Goal: Complete application form: Complete application form

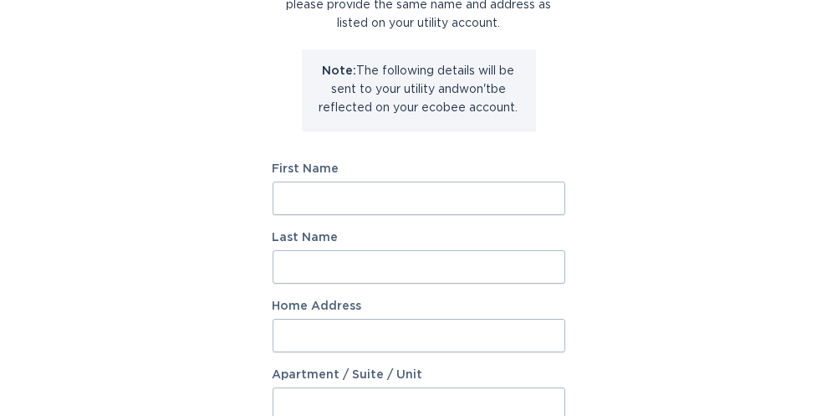
scroll to position [167, 0]
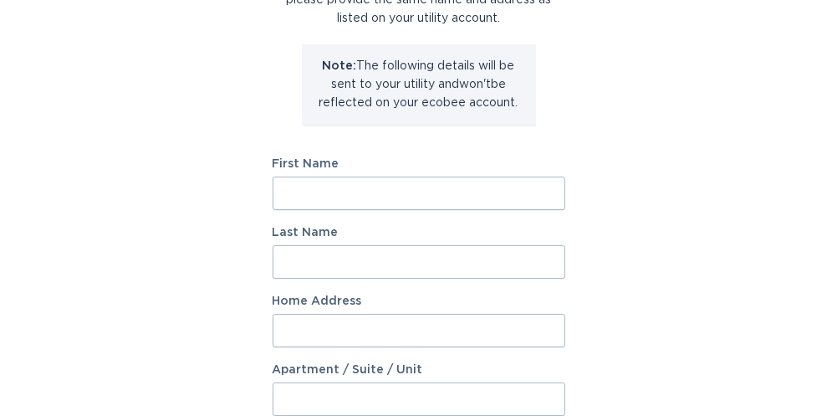
click at [286, 186] on input "First Name" at bounding box center [419, 193] width 293 height 33
type input "Lisa"
type input "mcelveen"
type input "5000 Olden Porter rd"
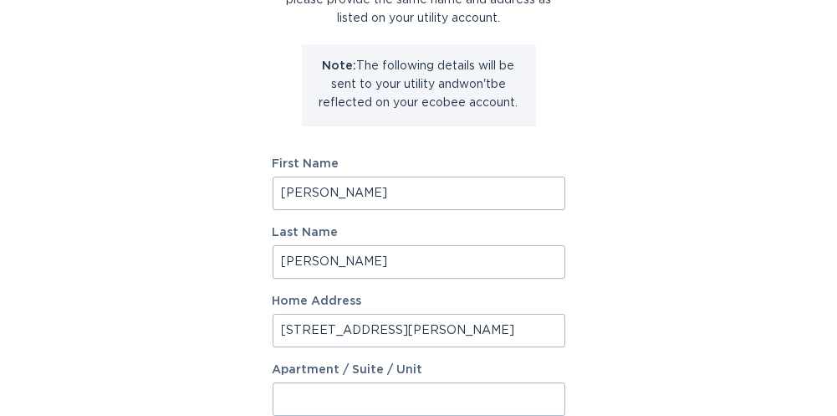
select select "US"
type input "Pendleton"
type input "29670"
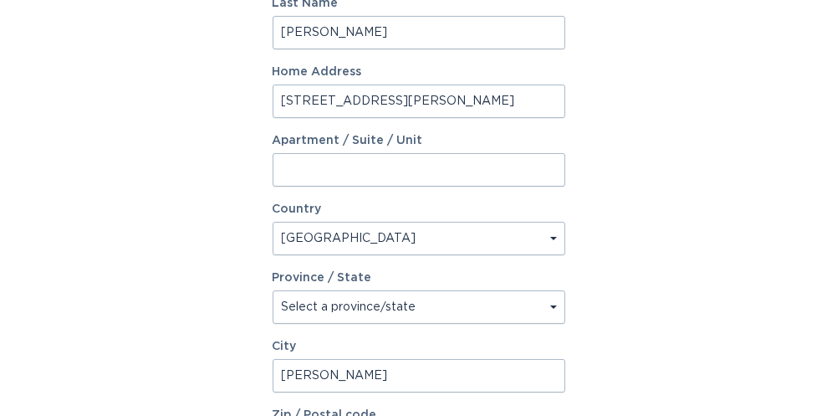
scroll to position [418, 0]
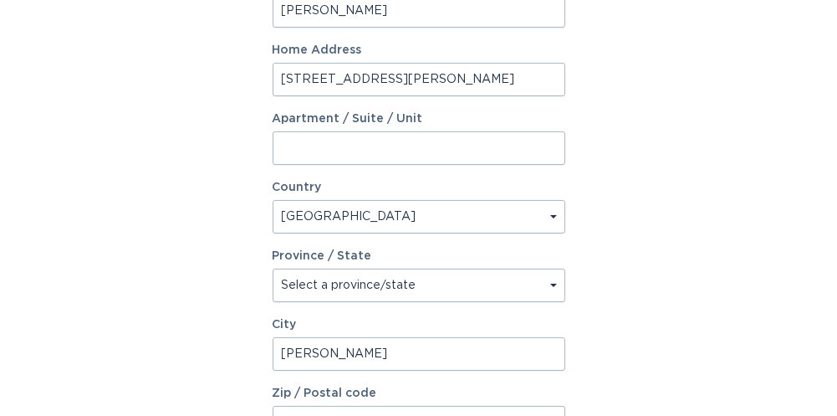
click at [514, 284] on select "Select a province/state Alabama Alaska American Samoa Arizona Arkansas Californ…" at bounding box center [419, 285] width 293 height 33
select select "SC"
click at [273, 269] on select "Select a province/state Alabama Alaska American Samoa Arizona Arkansas Californ…" at bounding box center [419, 285] width 293 height 33
click at [724, 365] on div "Account Information To enrol in the savings program with your utility, please p…" at bounding box center [418, 94] width 837 height 924
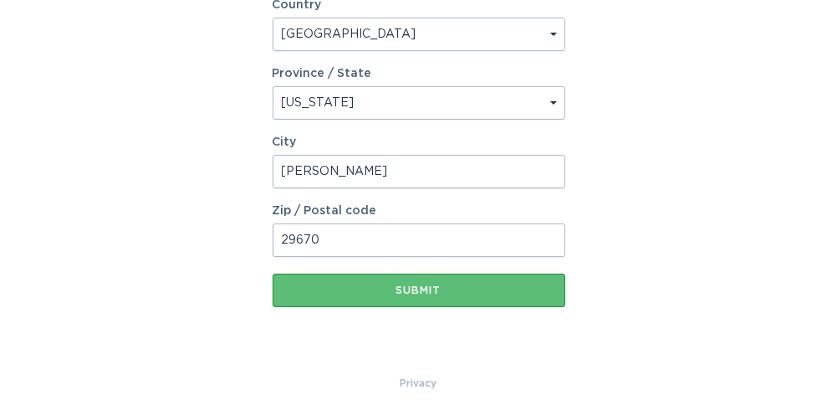
scroll to position [602, 0]
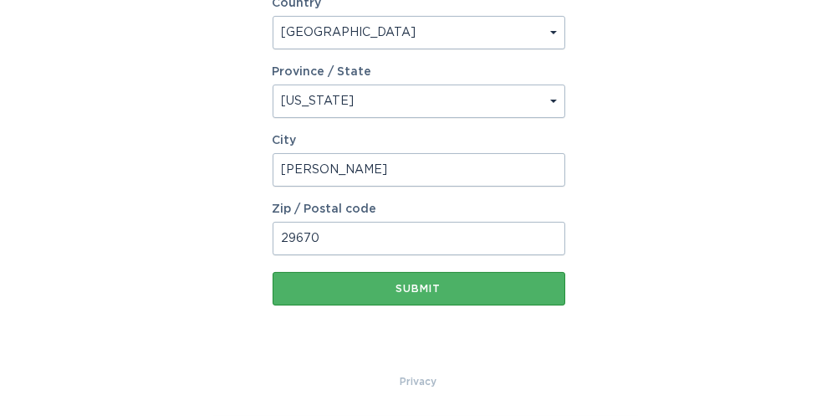
click at [456, 294] on button "Submit" at bounding box center [419, 288] width 293 height 33
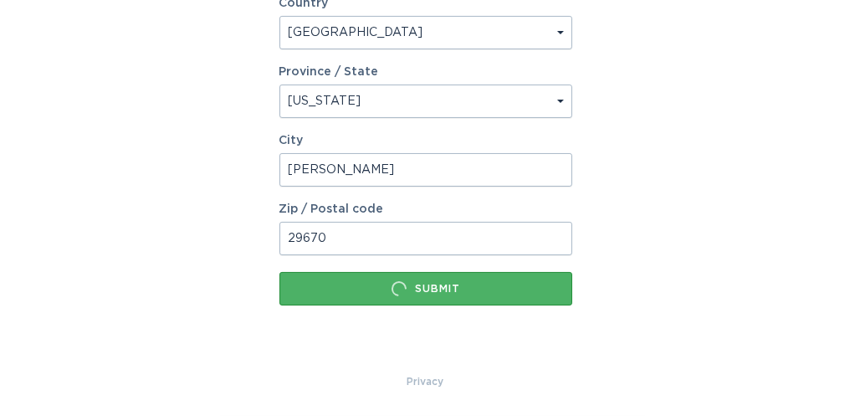
scroll to position [0, 0]
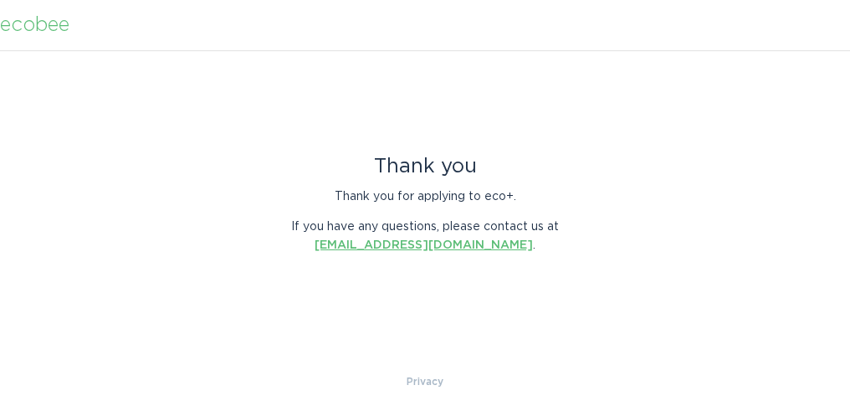
click at [462, 245] on link "energyservices@ecobee.com" at bounding box center [424, 245] width 218 height 12
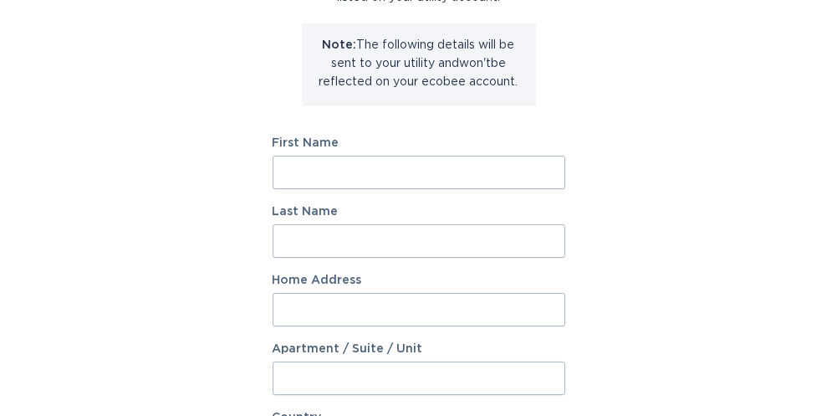
scroll to position [167, 0]
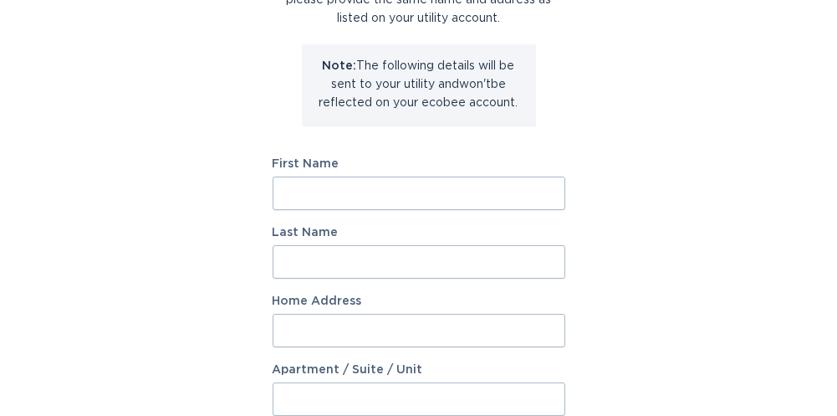
click at [294, 198] on input "First Name" at bounding box center [419, 193] width 293 height 33
type input "Lisa"
click at [304, 273] on input "Last Name" at bounding box center [419, 261] width 293 height 33
type input "McElveen"
click at [291, 343] on input "Home Address" at bounding box center [419, 330] width 293 height 33
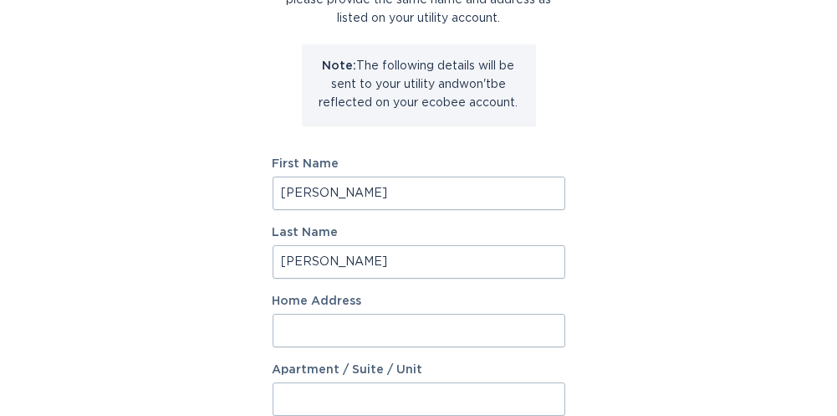
type input "5000 Olden Porter rd"
type input "Pendleton"
type input "29670"
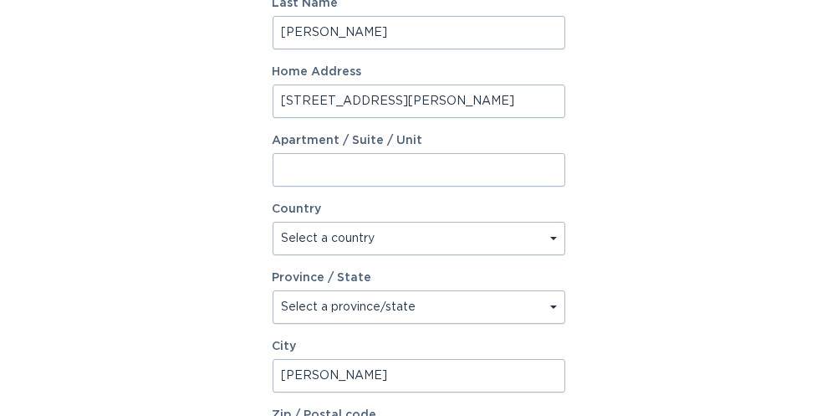
scroll to position [418, 0]
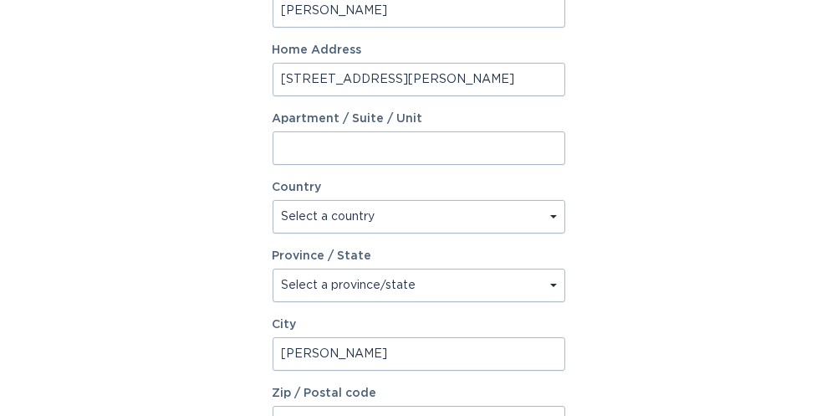
click at [537, 215] on select "Select a country Canada USA" at bounding box center [419, 216] width 293 height 33
select select "US"
click at [273, 200] on select "Select a country Canada USA" at bounding box center [419, 216] width 293 height 33
click at [493, 289] on select "Select a province/state Alabama Alaska American Samoa Arizona Arkansas Californ…" at bounding box center [419, 285] width 293 height 33
select select "SC"
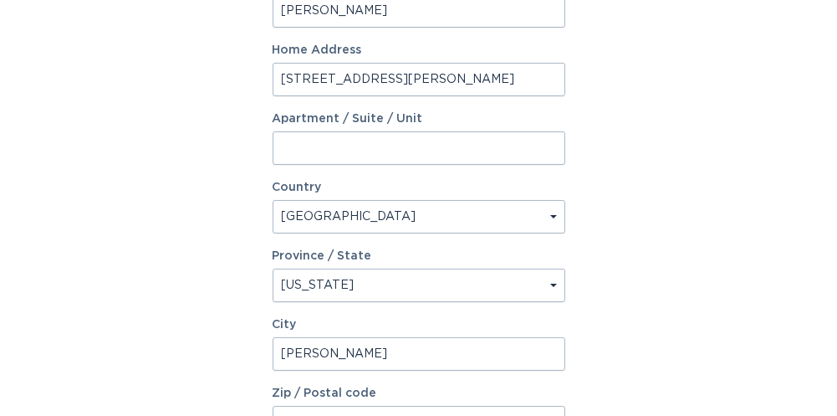
click at [273, 269] on select "Select a province/state Alabama Alaska American Samoa Arizona Arkansas Californ…" at bounding box center [419, 285] width 293 height 33
click at [734, 355] on div "Account Information To enrol in the savings program with your utility, please p…" at bounding box center [418, 94] width 837 height 924
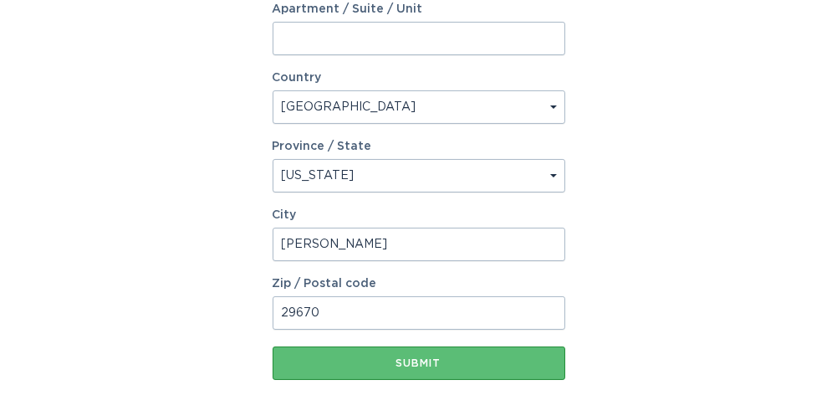
scroll to position [586, 0]
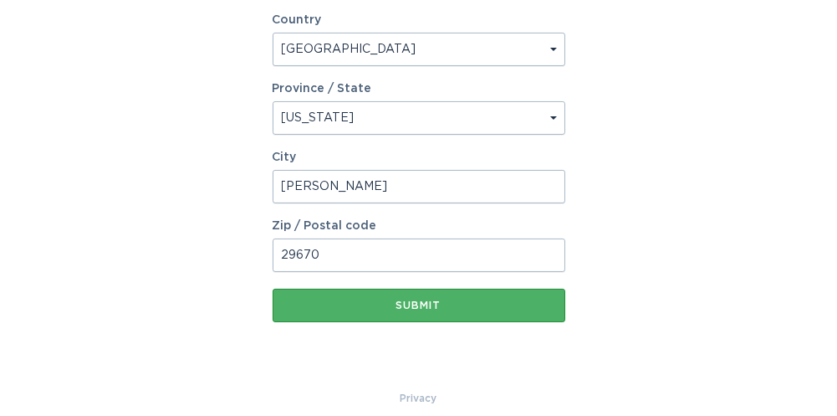
click at [407, 309] on div "Submit" at bounding box center [419, 305] width 276 height 10
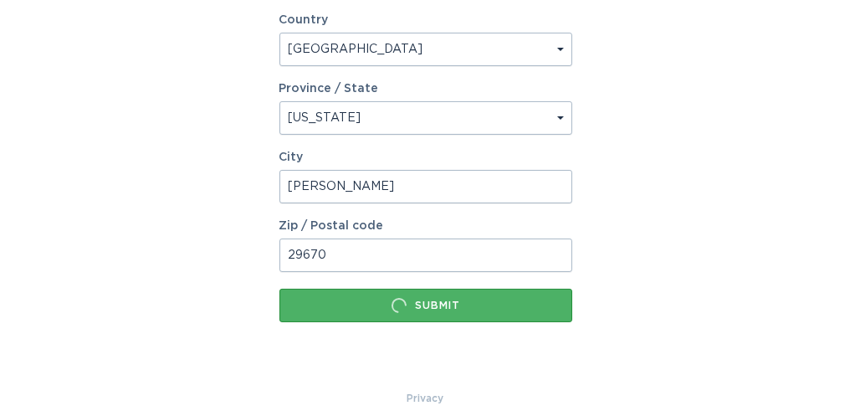
scroll to position [0, 0]
